Goal: Task Accomplishment & Management: Use online tool/utility

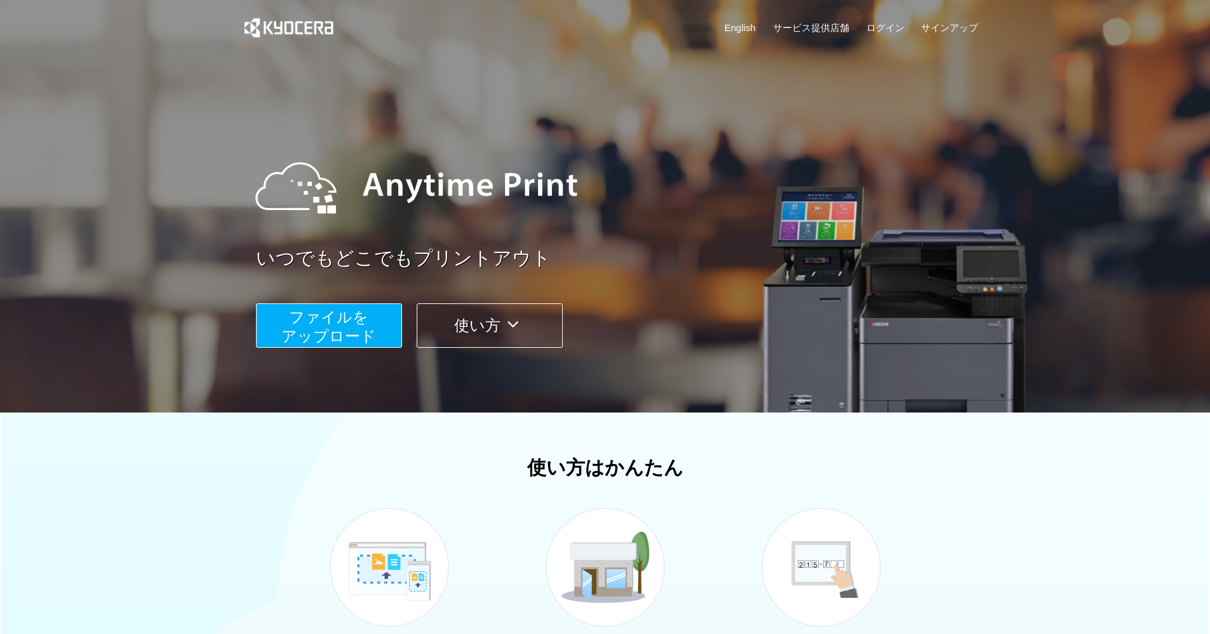
click at [347, 346] on button "ファイルを ​​アップロード" at bounding box center [329, 325] width 146 height 44
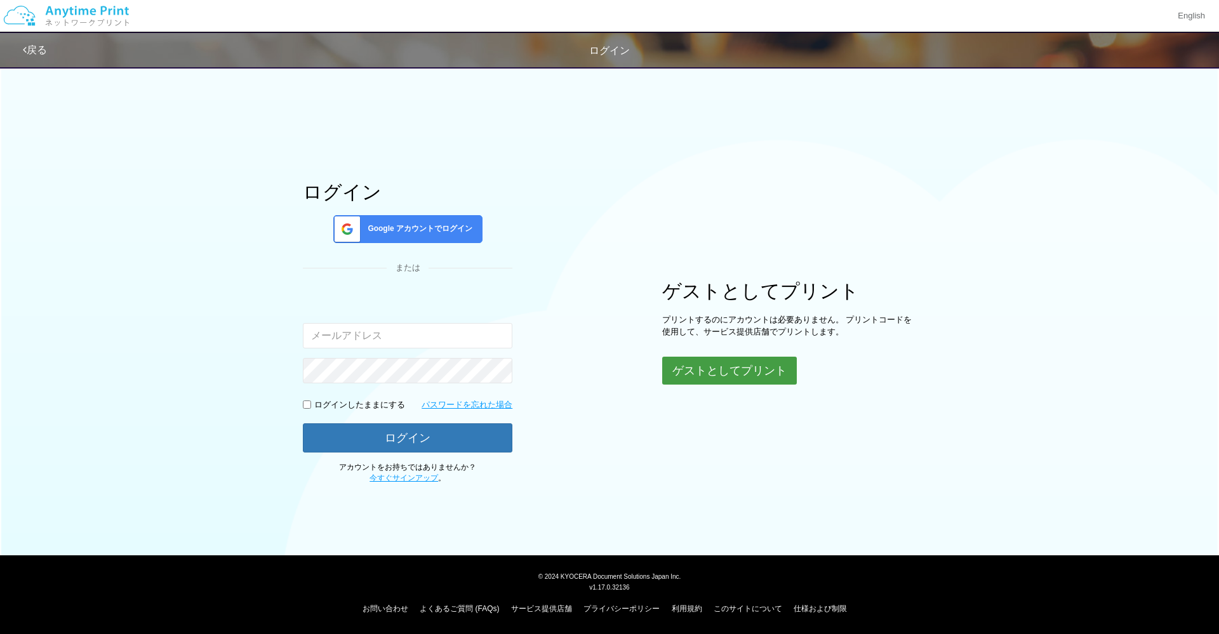
click at [703, 373] on button "ゲストとしてプリント" at bounding box center [729, 371] width 135 height 28
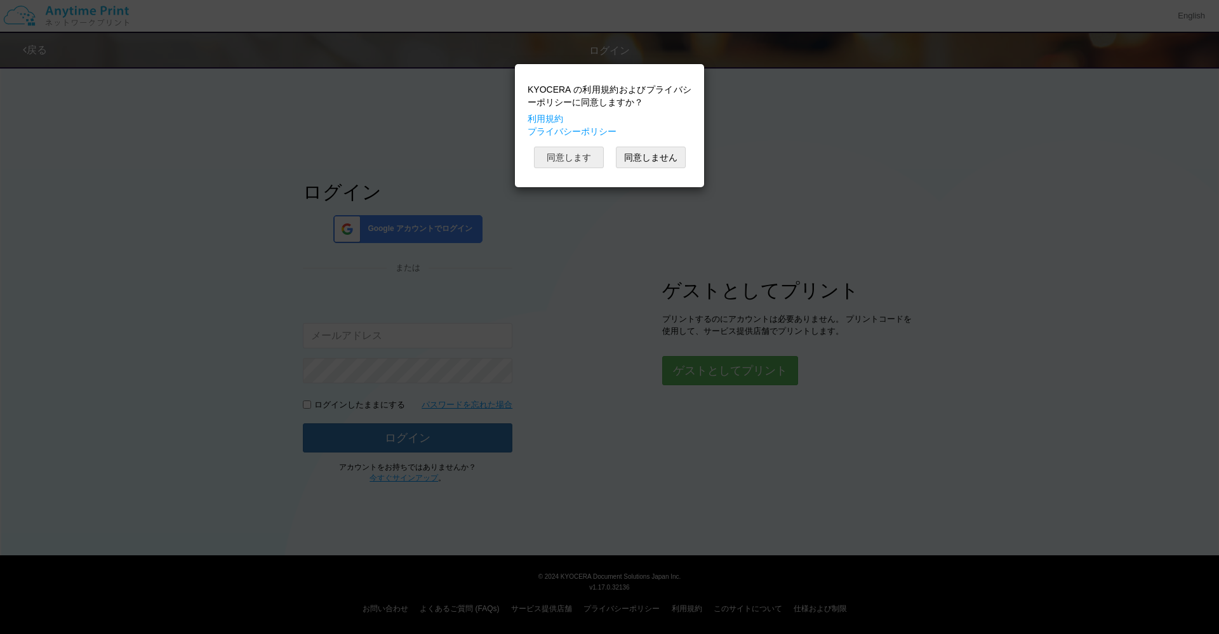
click at [578, 168] on button "同意します" at bounding box center [569, 158] width 70 height 22
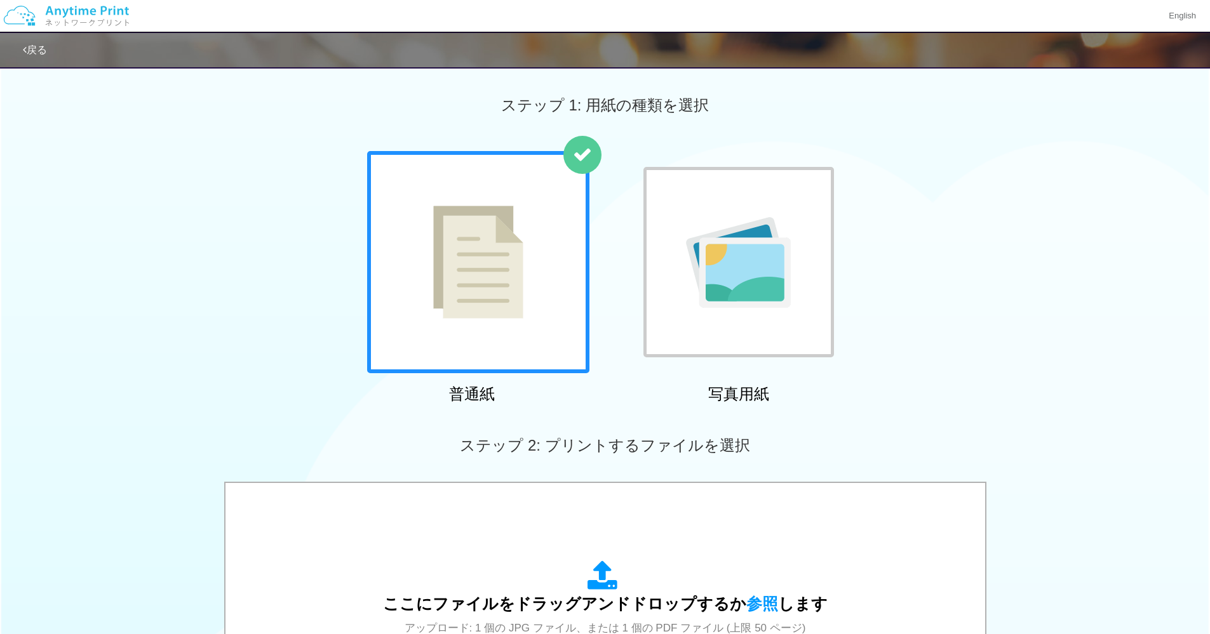
click at [502, 232] on img at bounding box center [478, 262] width 90 height 113
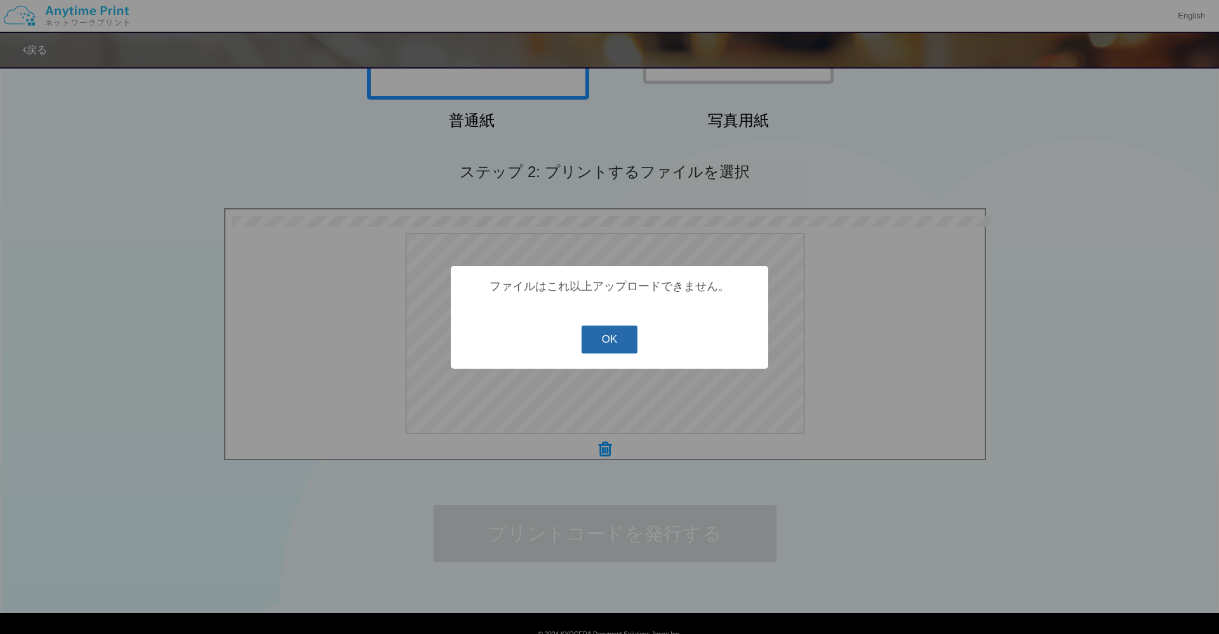
click at [627, 344] on button "OK" at bounding box center [610, 340] width 57 height 28
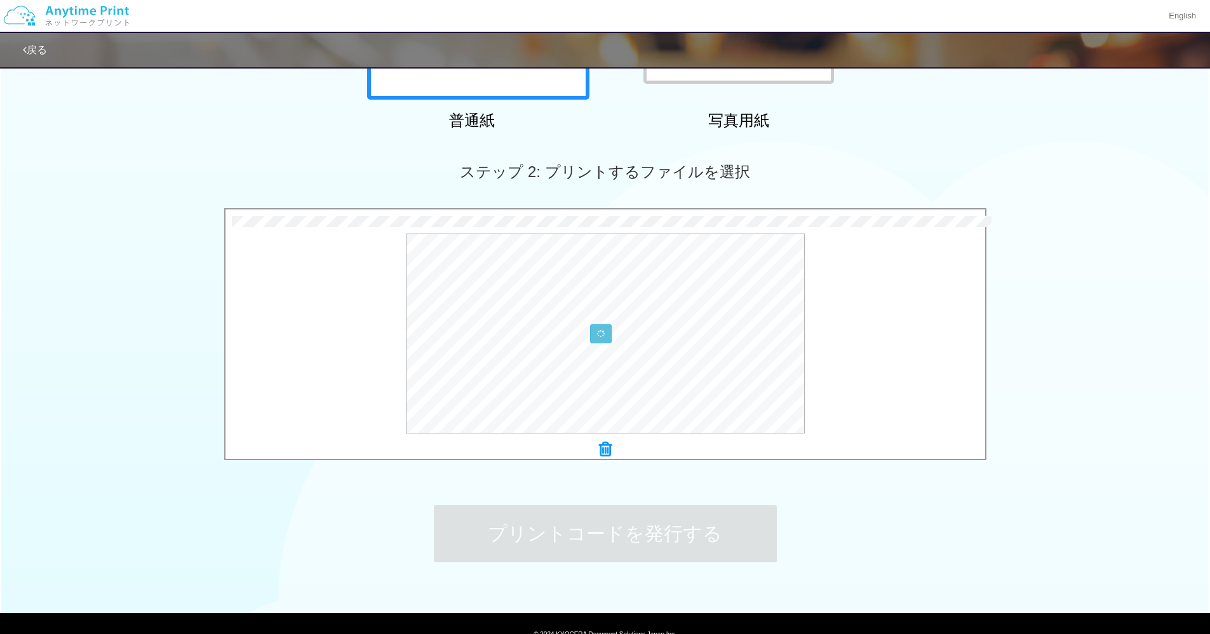
scroll to position [331, 0]
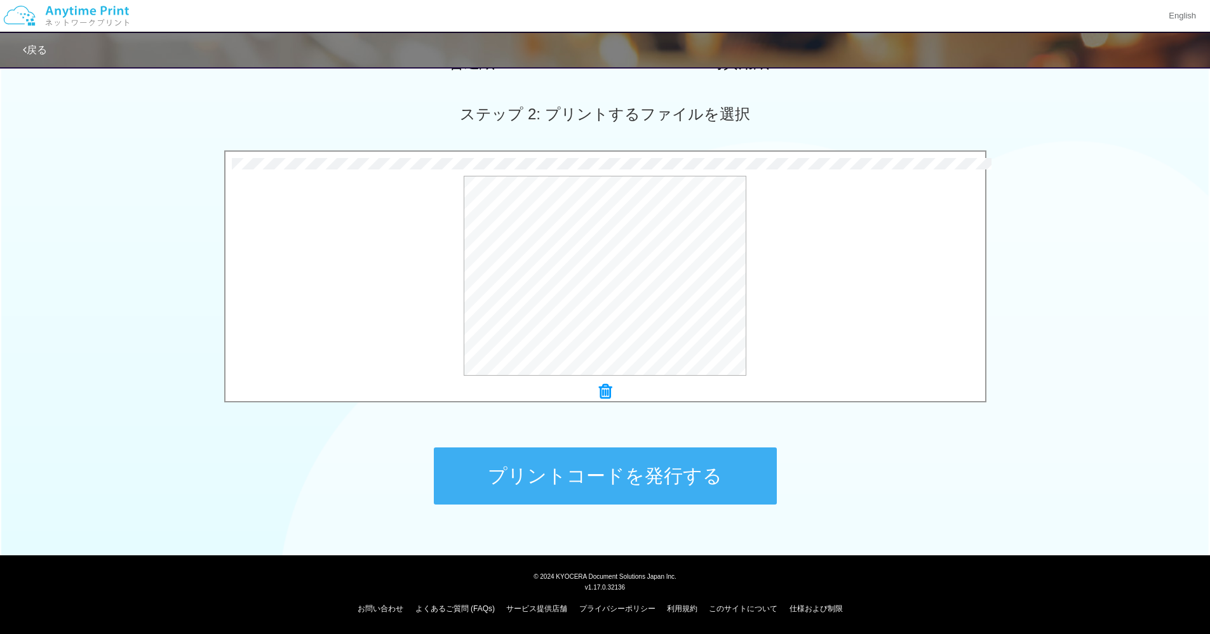
click at [604, 393] on icon at bounding box center [605, 392] width 13 height 17
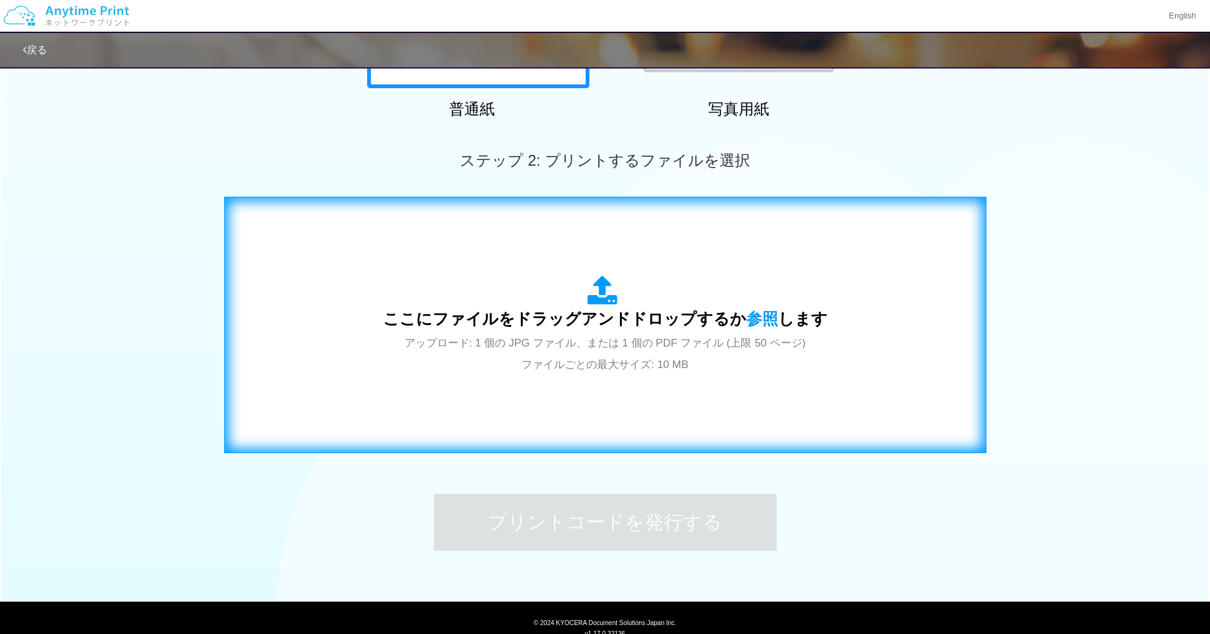
scroll to position [282, 0]
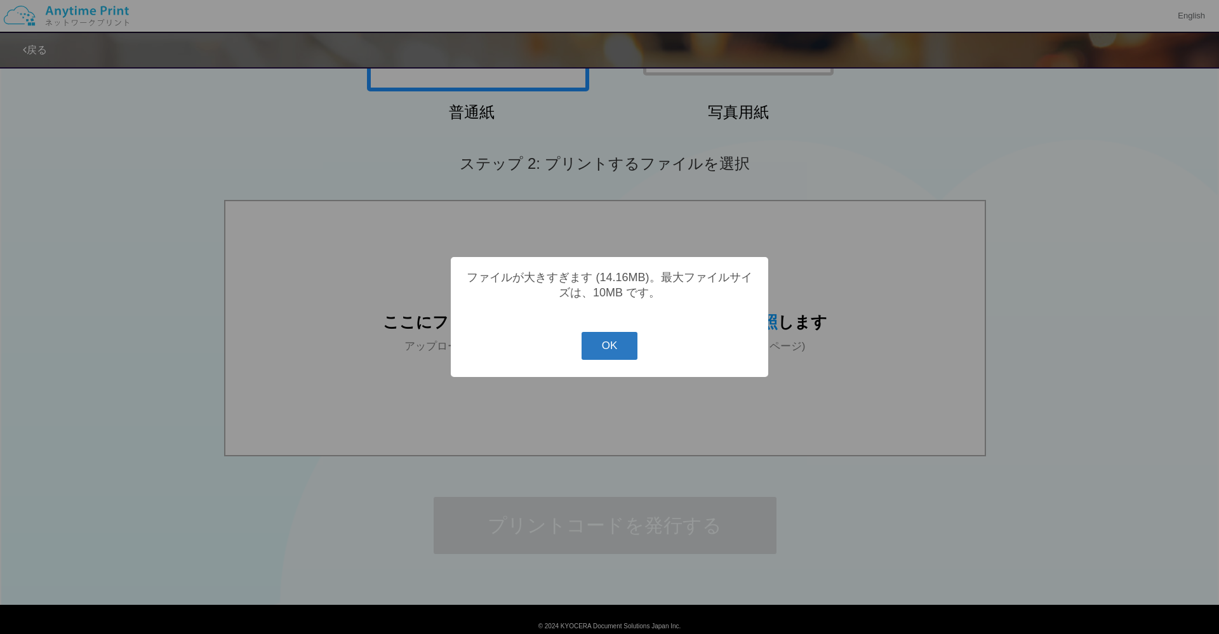
click at [629, 347] on button "OK" at bounding box center [610, 346] width 57 height 28
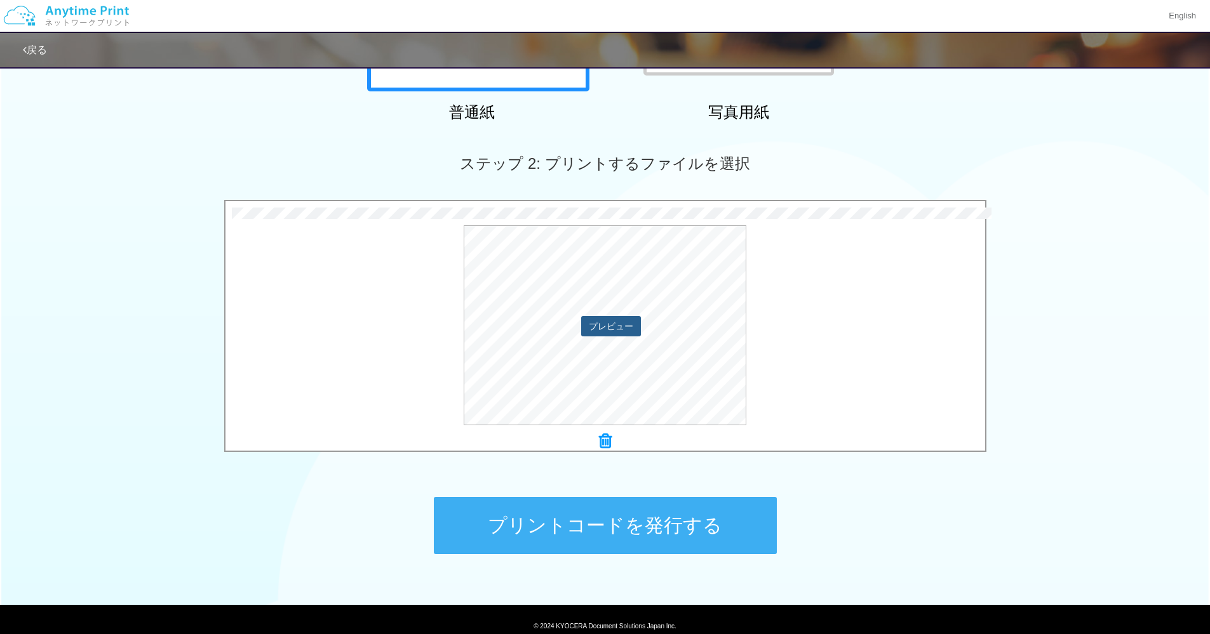
click at [617, 328] on button "プレビュー" at bounding box center [611, 326] width 60 height 20
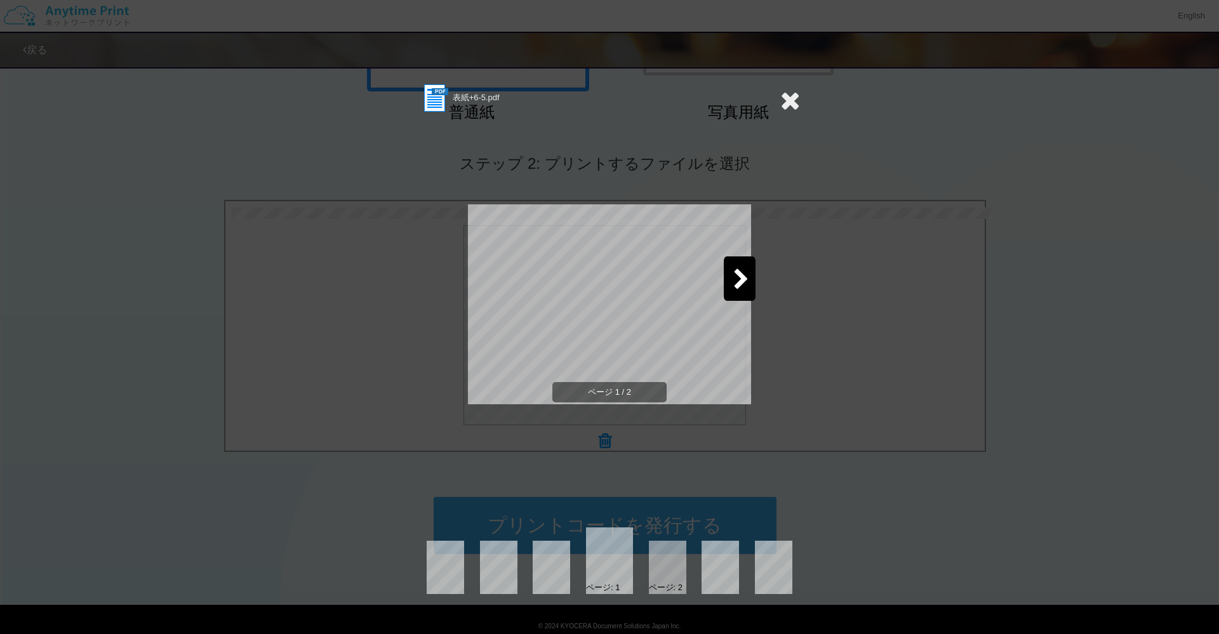
click at [742, 286] on icon at bounding box center [741, 280] width 16 height 22
click at [796, 101] on icon at bounding box center [790, 100] width 20 height 25
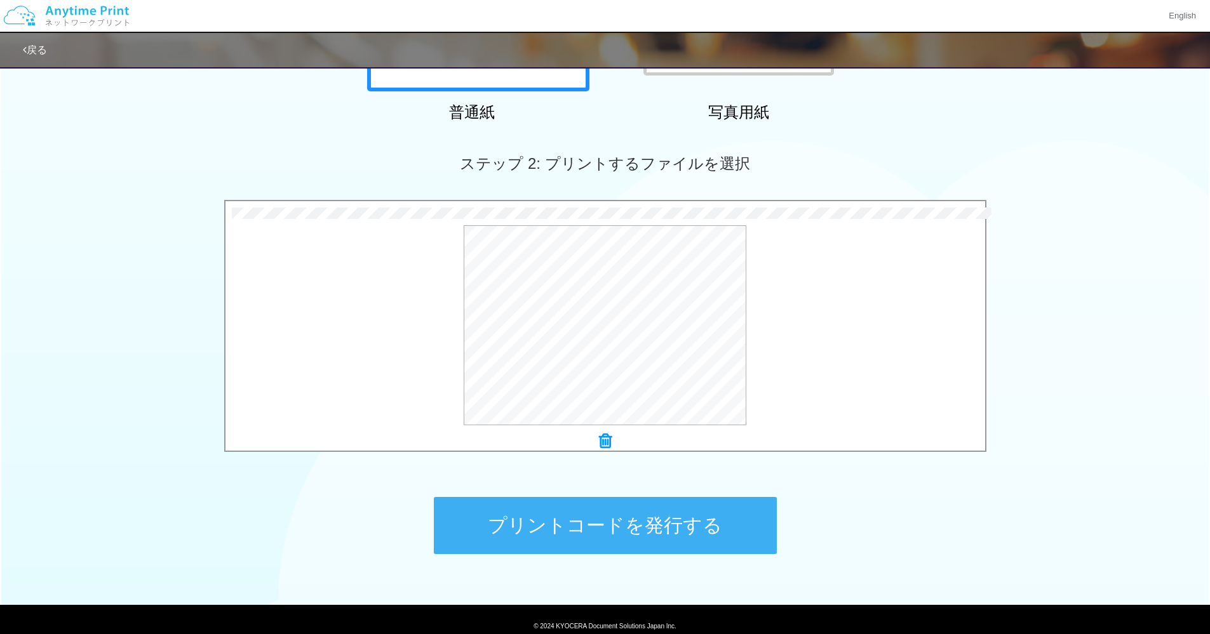
click at [697, 545] on button "プリントコードを発行する" at bounding box center [605, 525] width 343 height 57
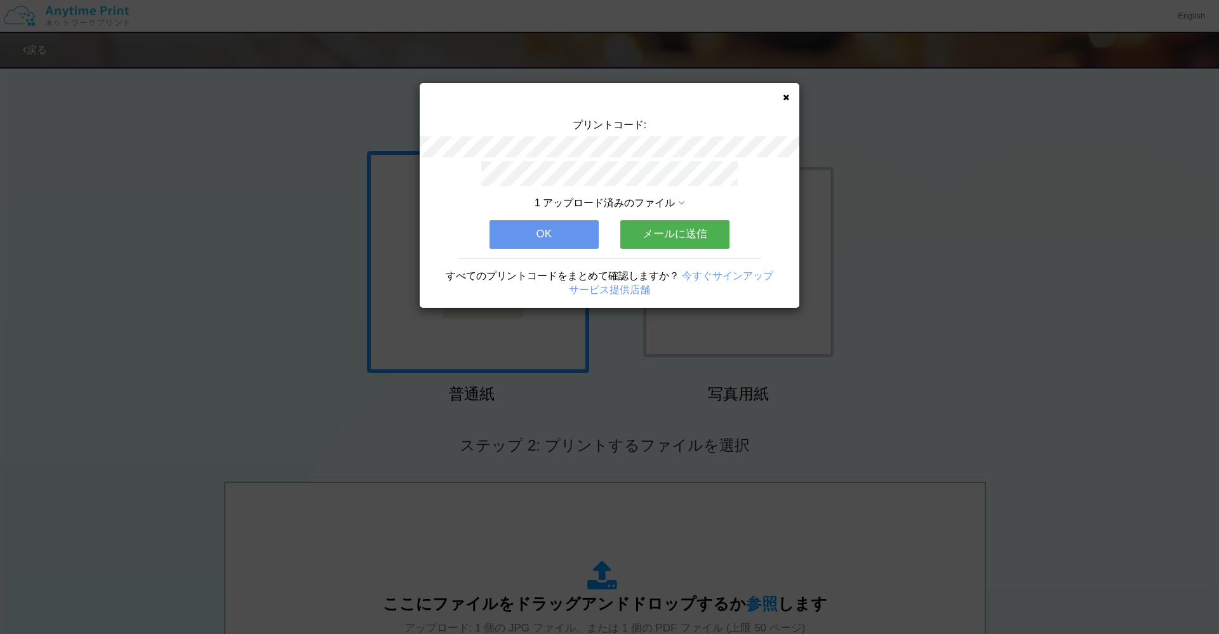
click at [780, 100] on div "プリントコード: 1 アップロード済みのファイル OK メールに送信 すべてのプリントコードをまとめて確認しますか？ 今すぐサインアップ サービス提供店舗" at bounding box center [610, 195] width 380 height 225
click at [788, 97] on icon at bounding box center [786, 97] width 6 height 8
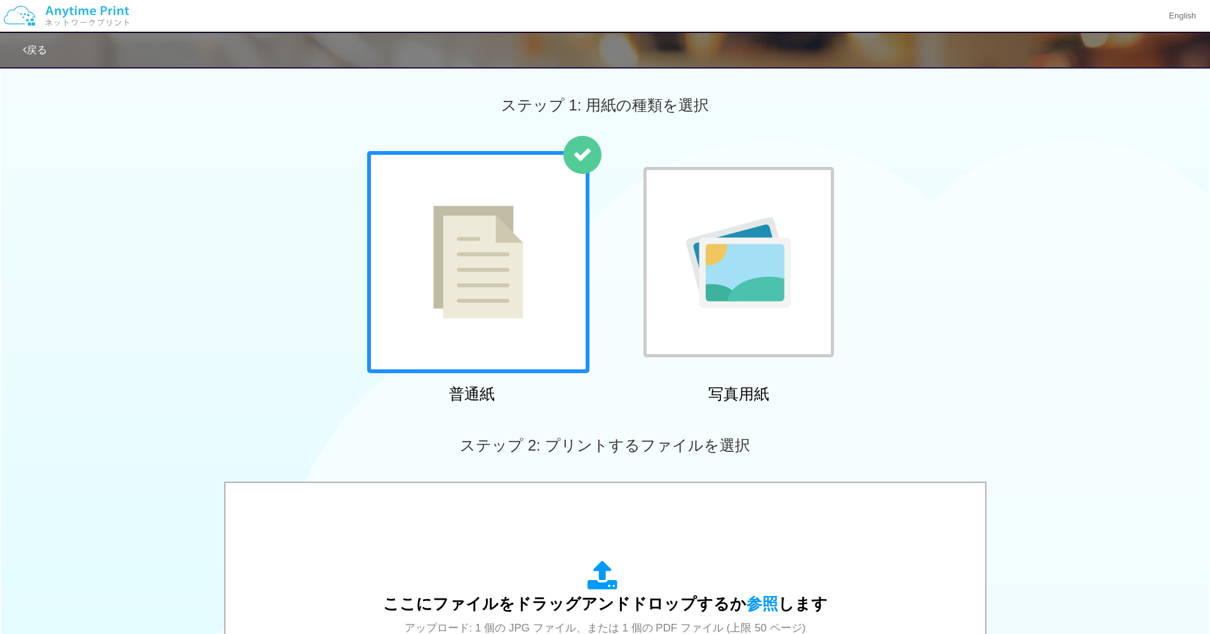
click at [488, 314] on img at bounding box center [478, 262] width 90 height 113
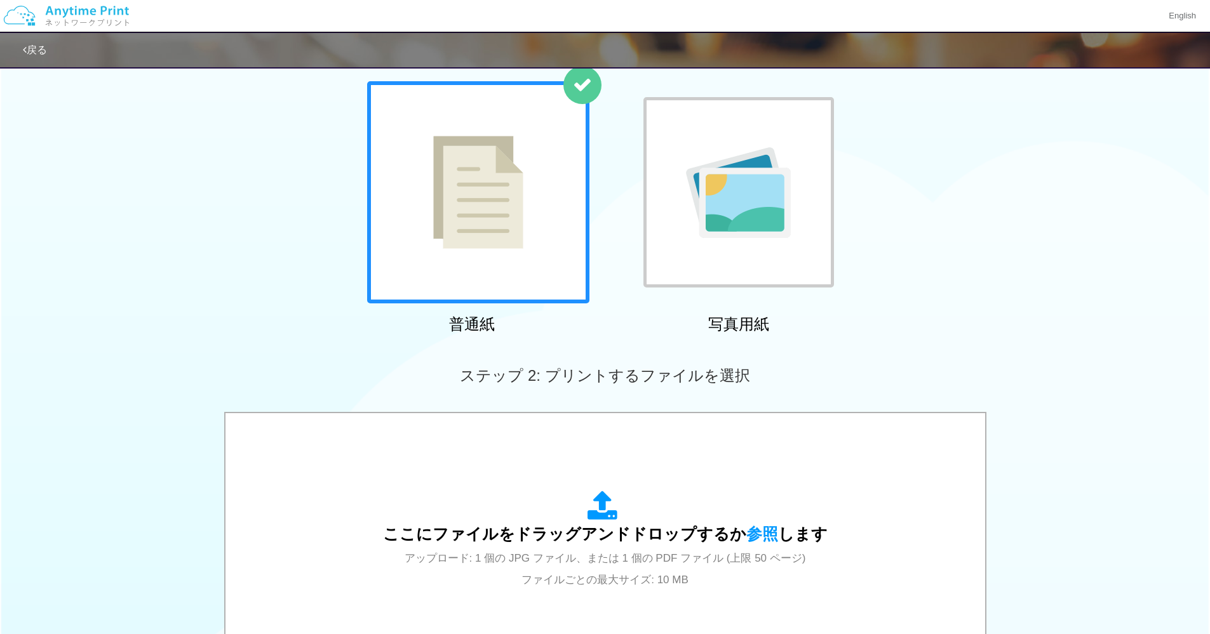
scroll to position [296, 0]
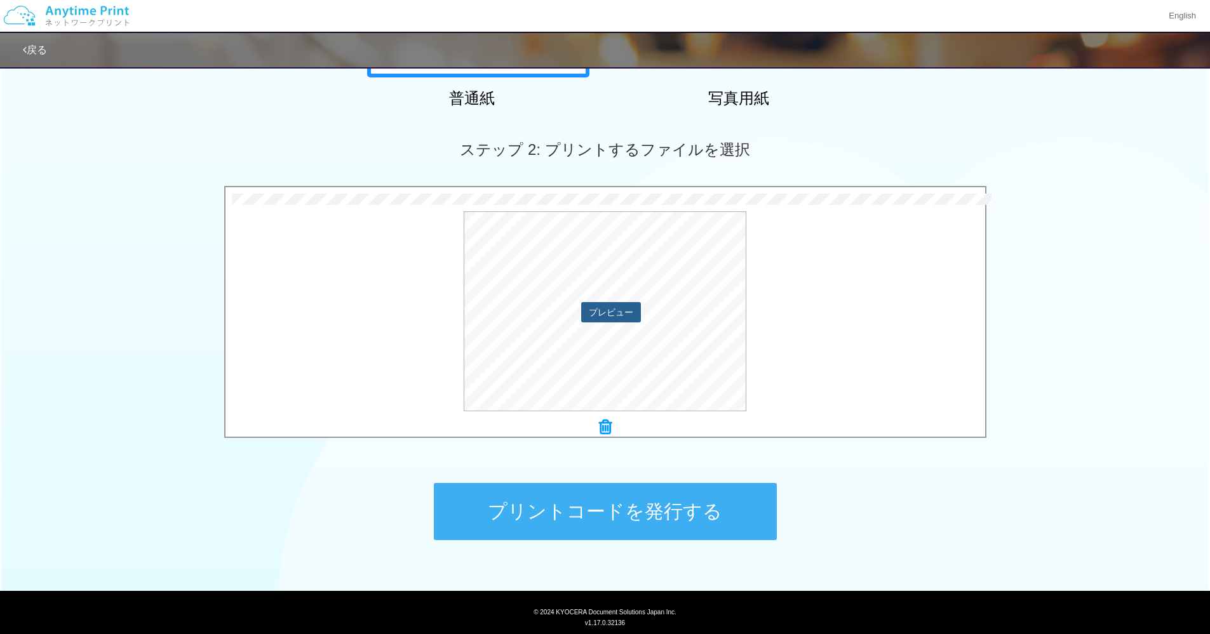
click at [615, 310] on button "プレビュー" at bounding box center [611, 312] width 60 height 20
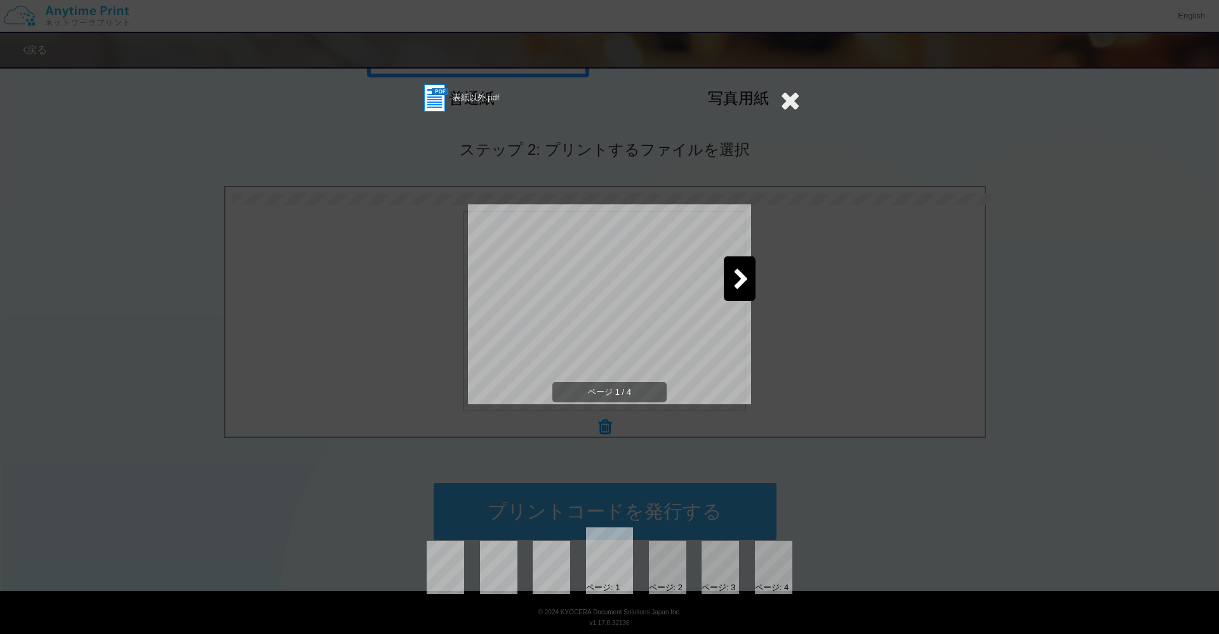
click at [731, 269] on div at bounding box center [740, 279] width 32 height 44
click at [738, 280] on icon at bounding box center [741, 280] width 16 height 22
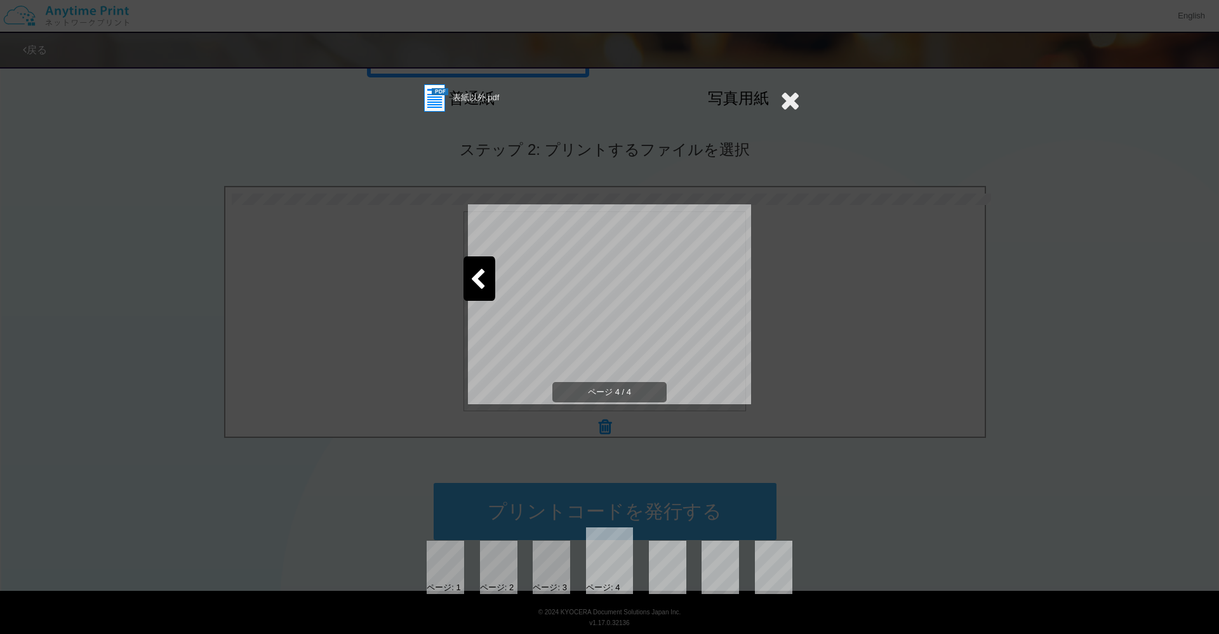
click at [786, 102] on icon at bounding box center [790, 100] width 20 height 25
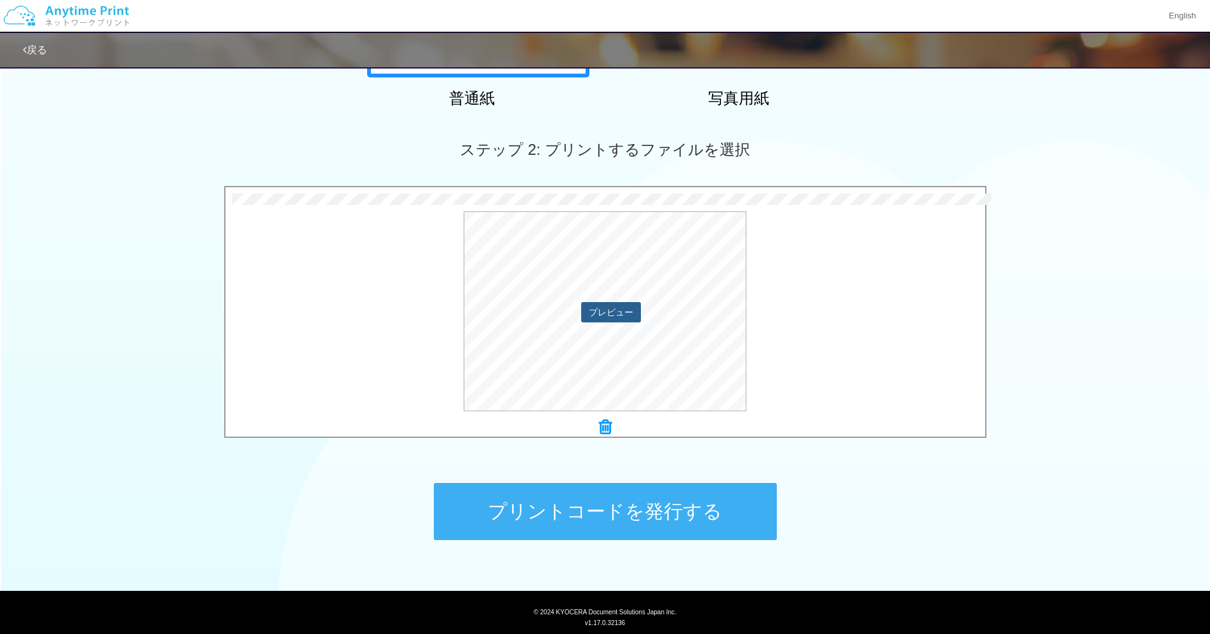
click at [627, 315] on button "プレビュー" at bounding box center [611, 312] width 60 height 20
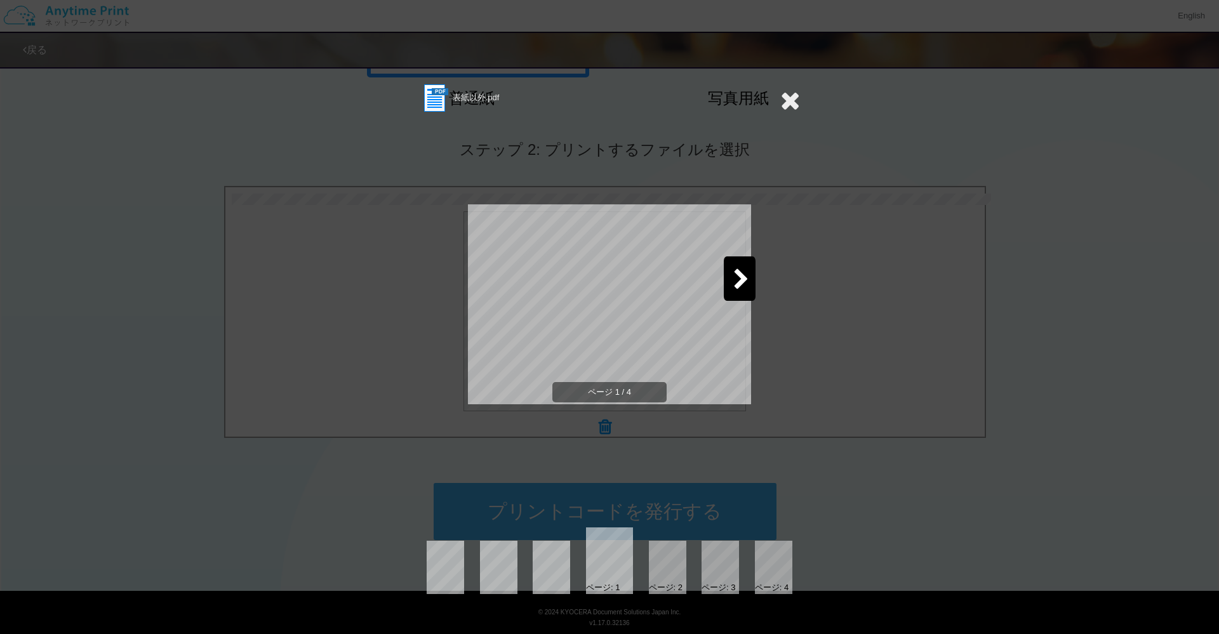
click at [783, 110] on icon at bounding box center [790, 100] width 20 height 25
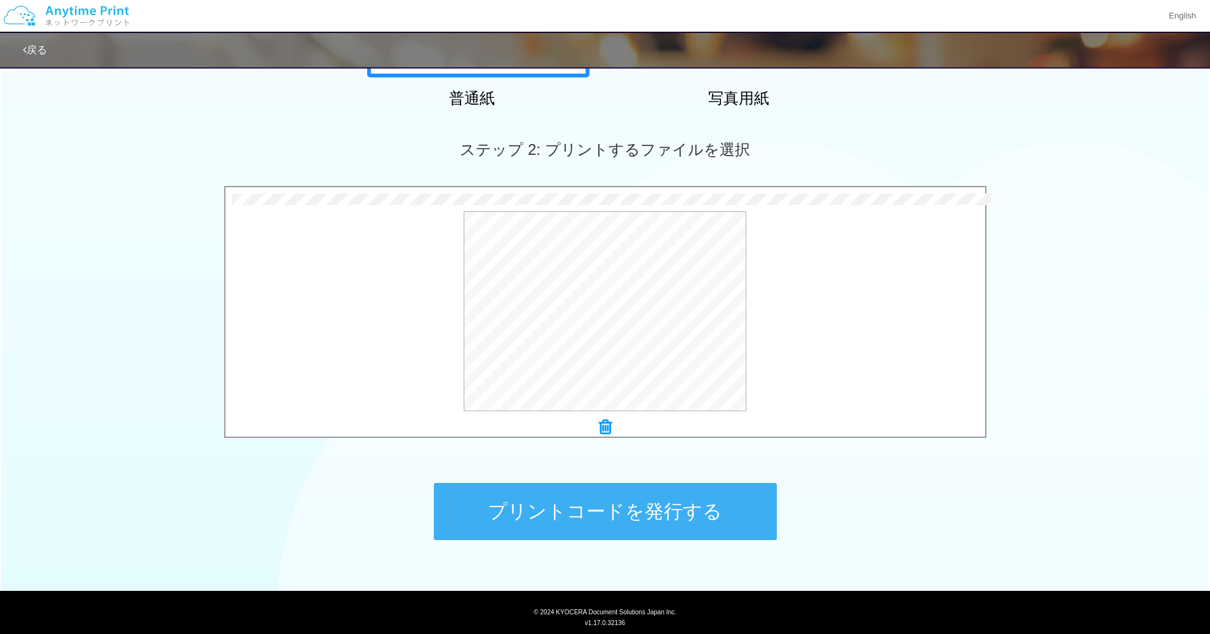
click at [547, 521] on button "プリントコードを発行する" at bounding box center [605, 511] width 343 height 57
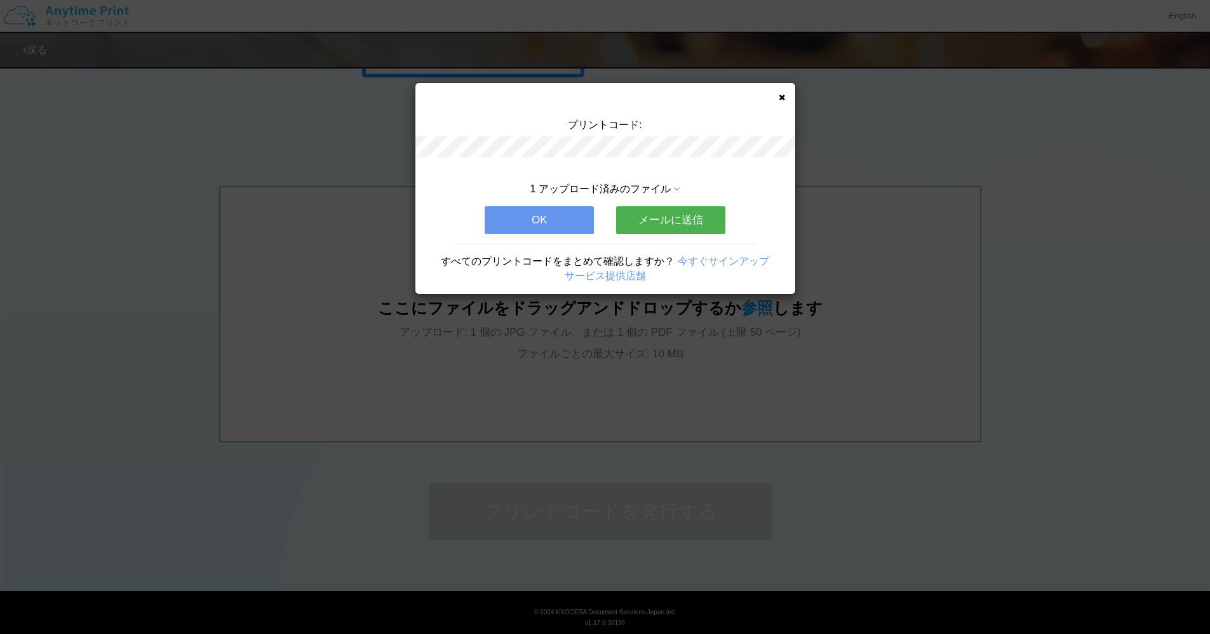
scroll to position [0, 0]
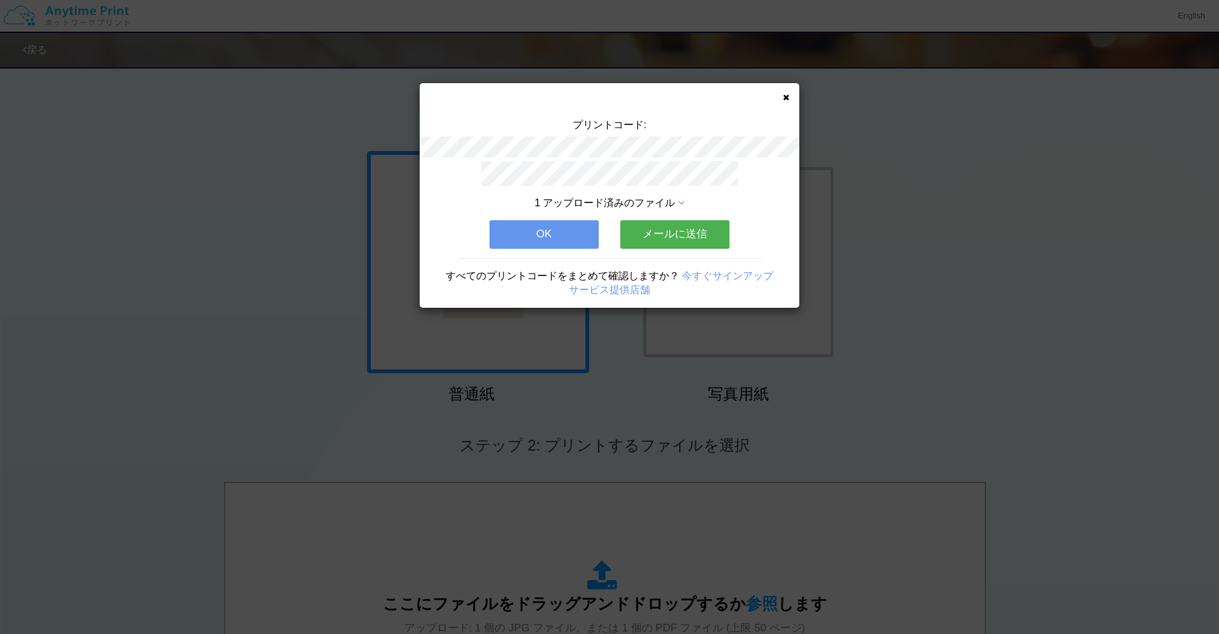
click at [784, 96] on icon at bounding box center [786, 97] width 6 height 8
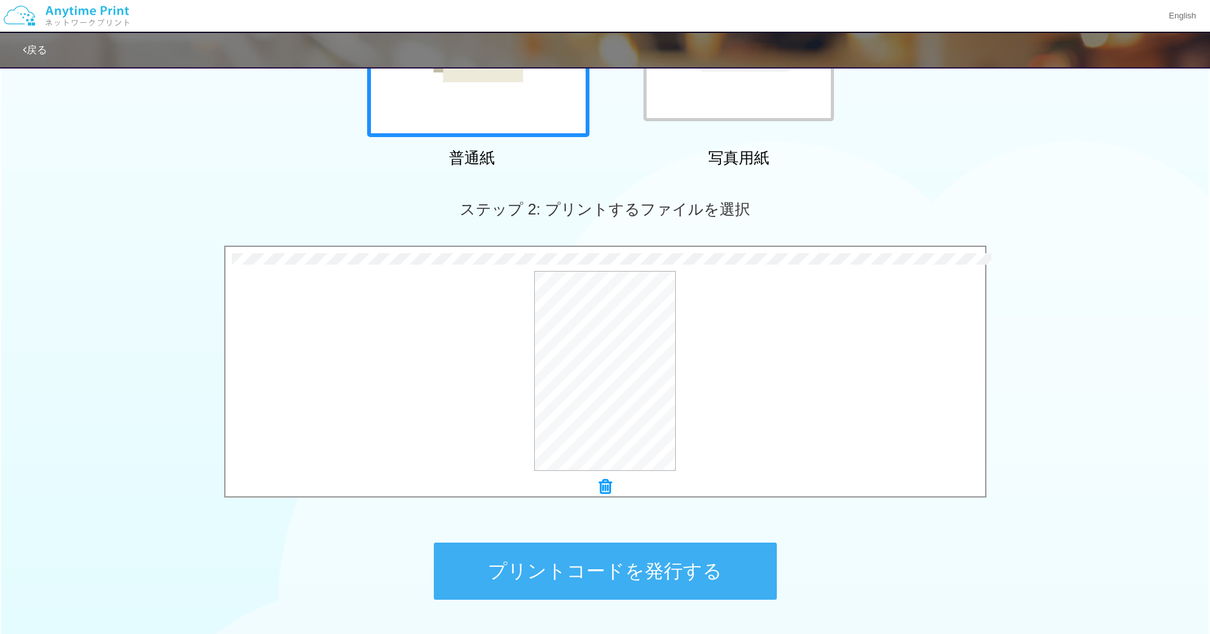
scroll to position [272, 0]
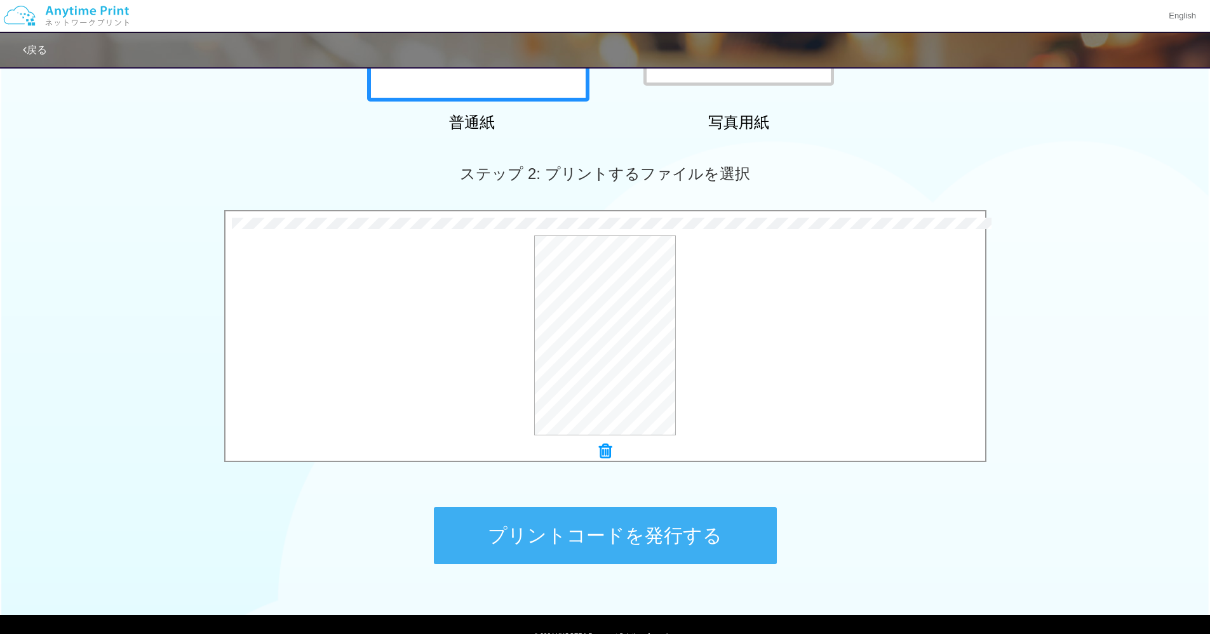
click at [682, 535] on button "プリントコードを発行する" at bounding box center [605, 535] width 343 height 57
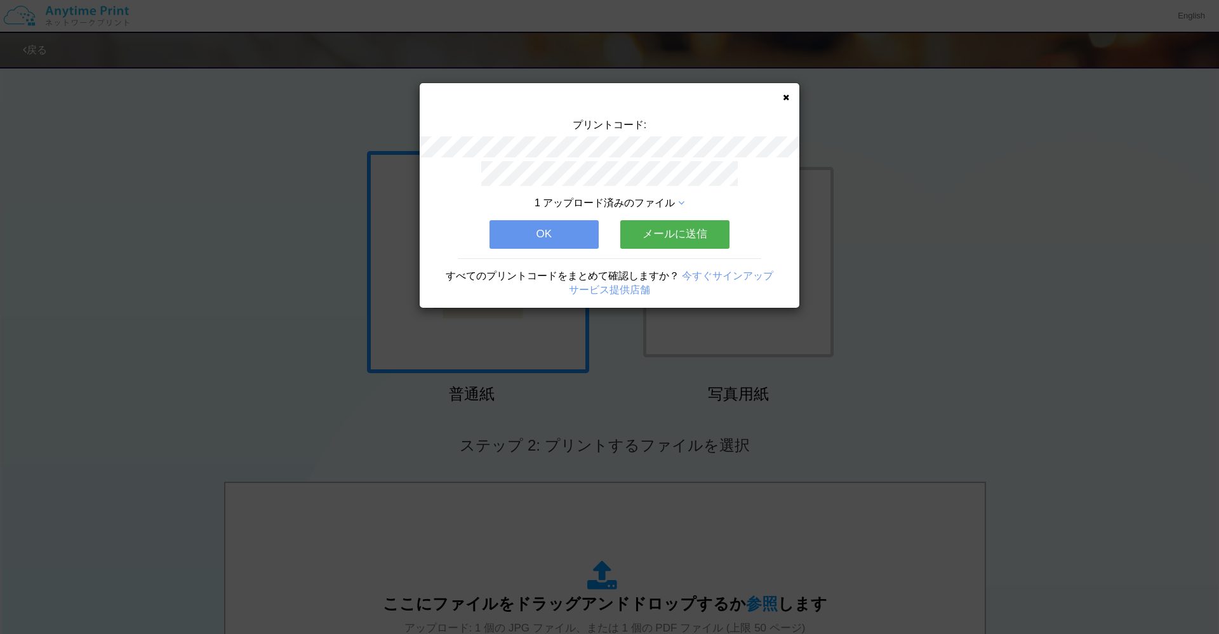
click at [578, 225] on button "OK" at bounding box center [544, 234] width 109 height 28
